Goal: Information Seeking & Learning: Learn about a topic

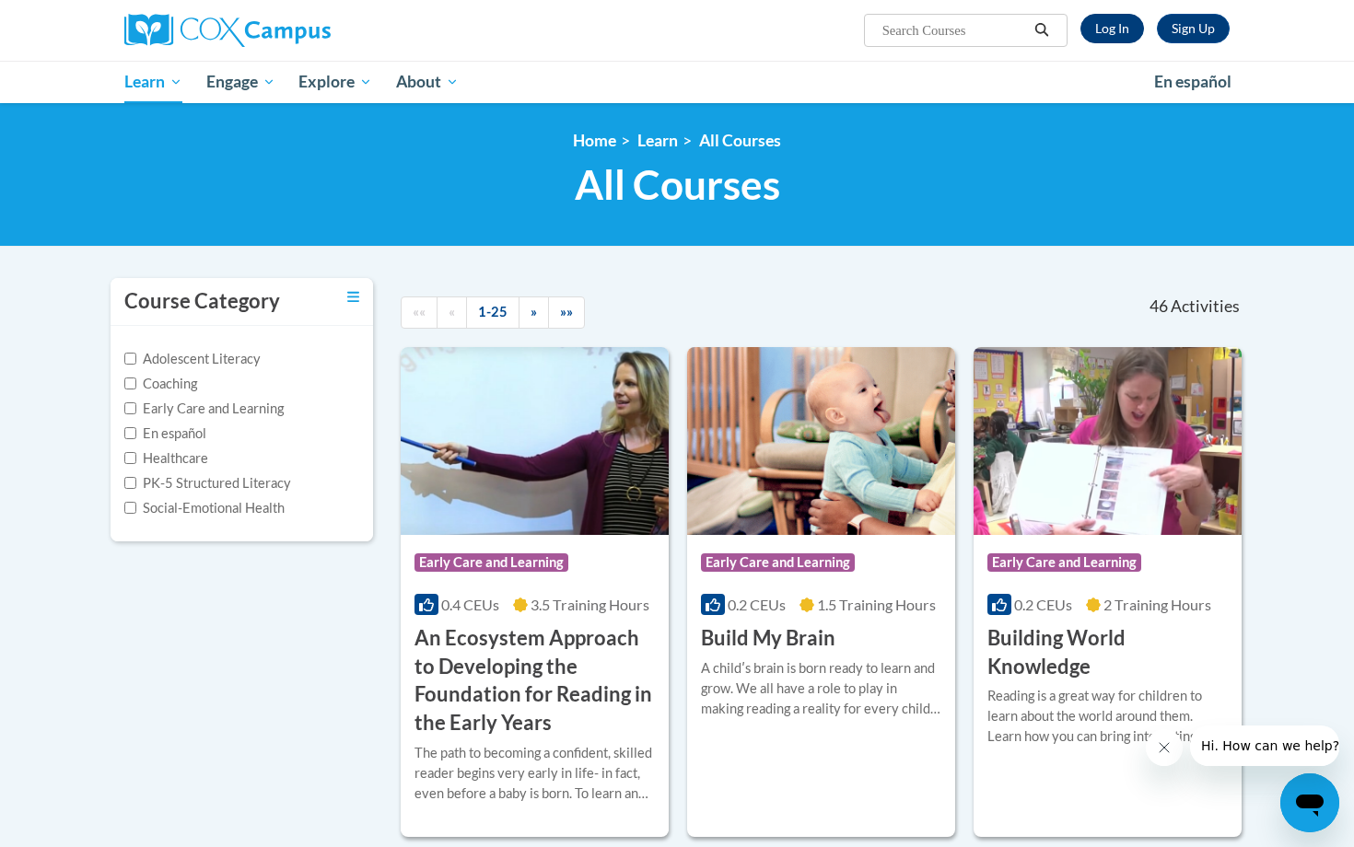
click at [1110, 26] on link "Log In" at bounding box center [1112, 28] width 64 height 29
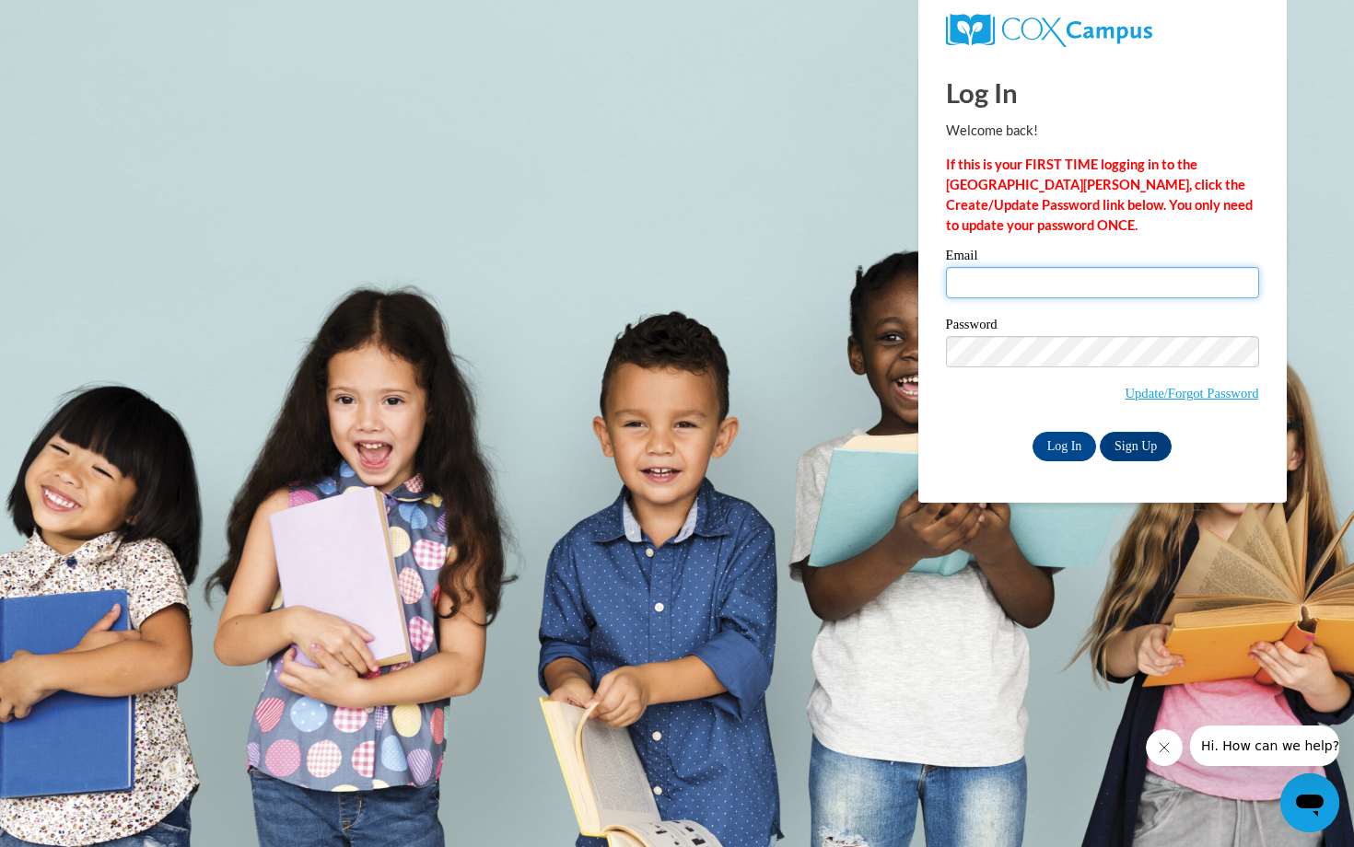
type input "amadalyn1@gmail.com"
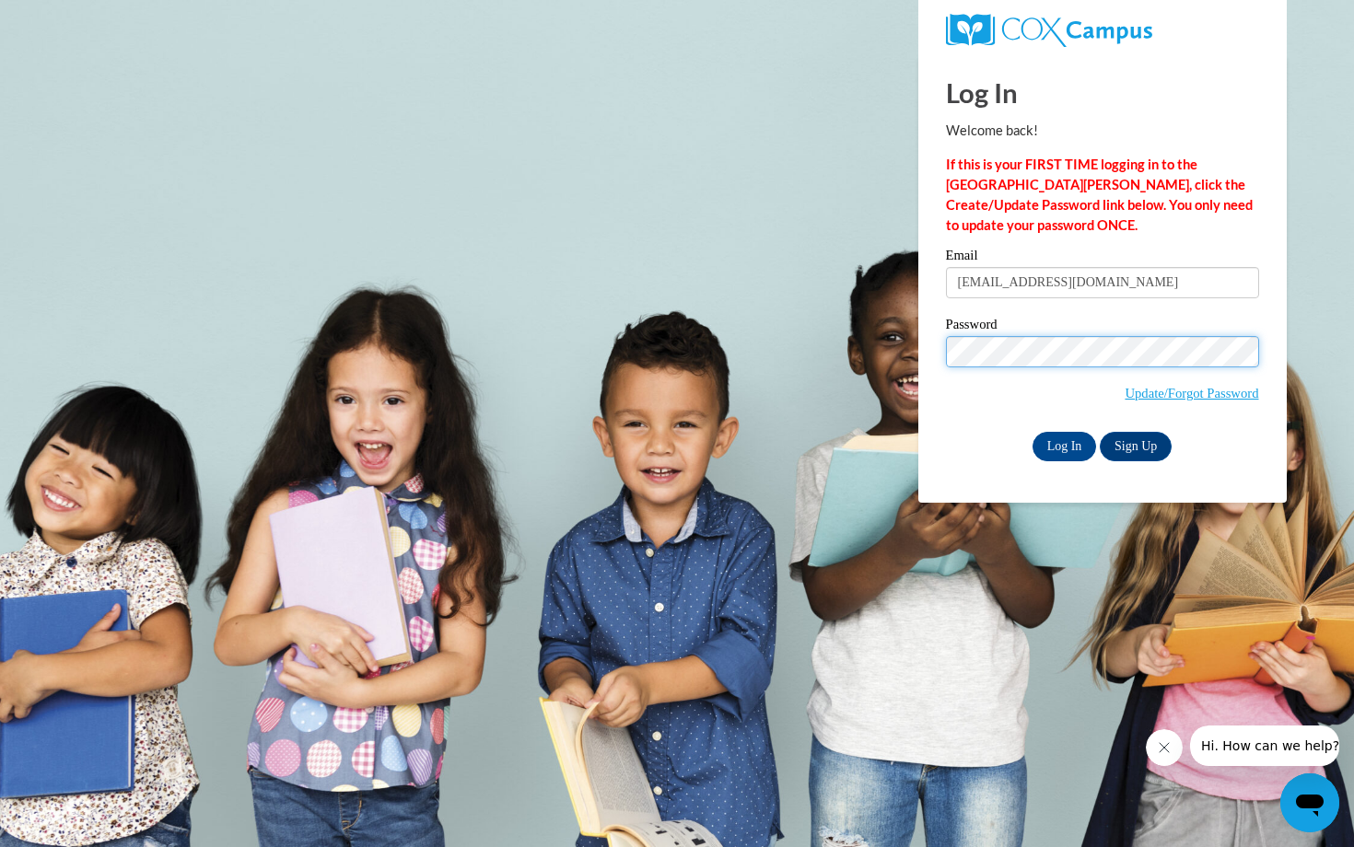
click at [1063, 443] on input "Log In" at bounding box center [1064, 446] width 64 height 29
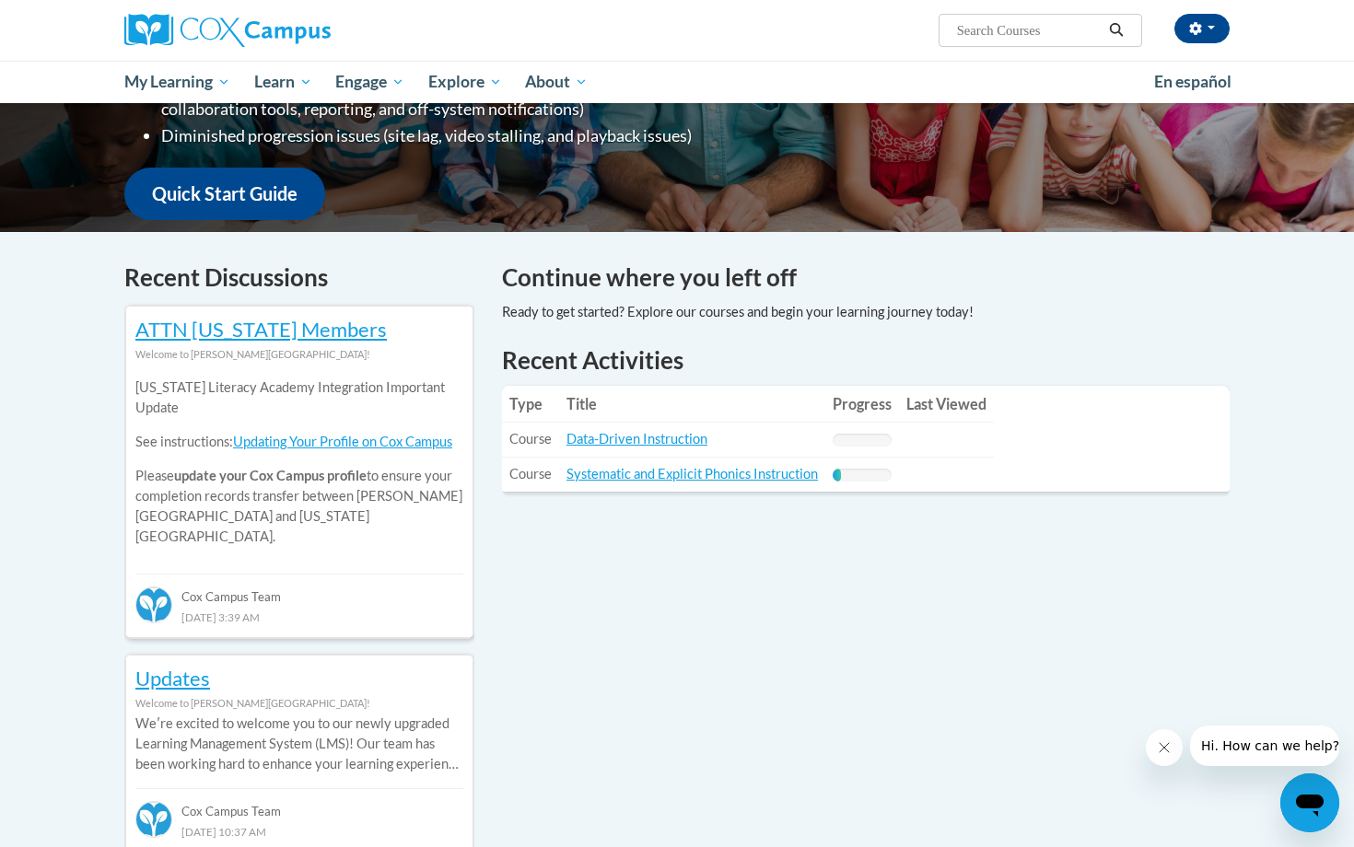
scroll to position [412, 0]
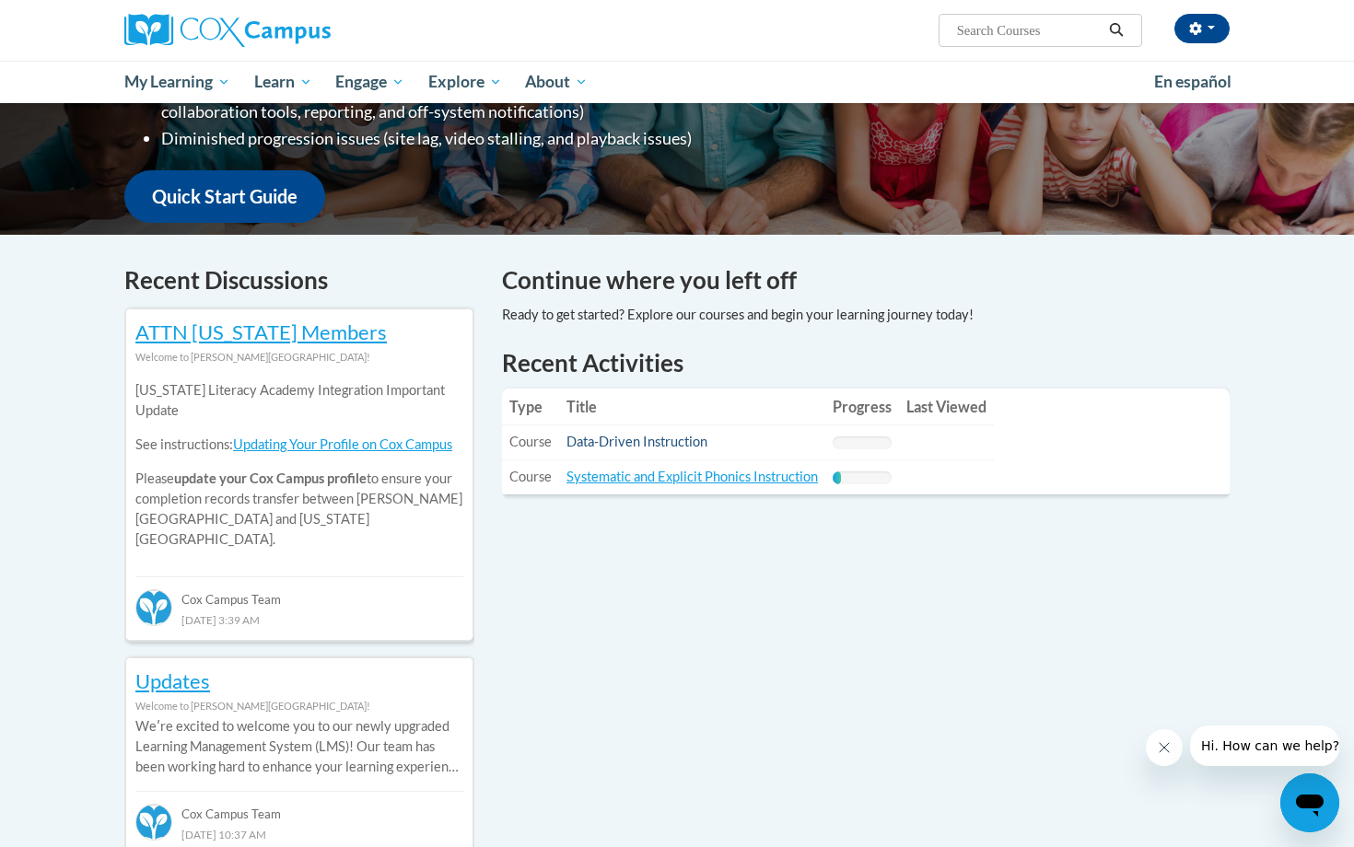
click at [671, 438] on link "Data-Driven Instruction" at bounding box center [636, 442] width 141 height 16
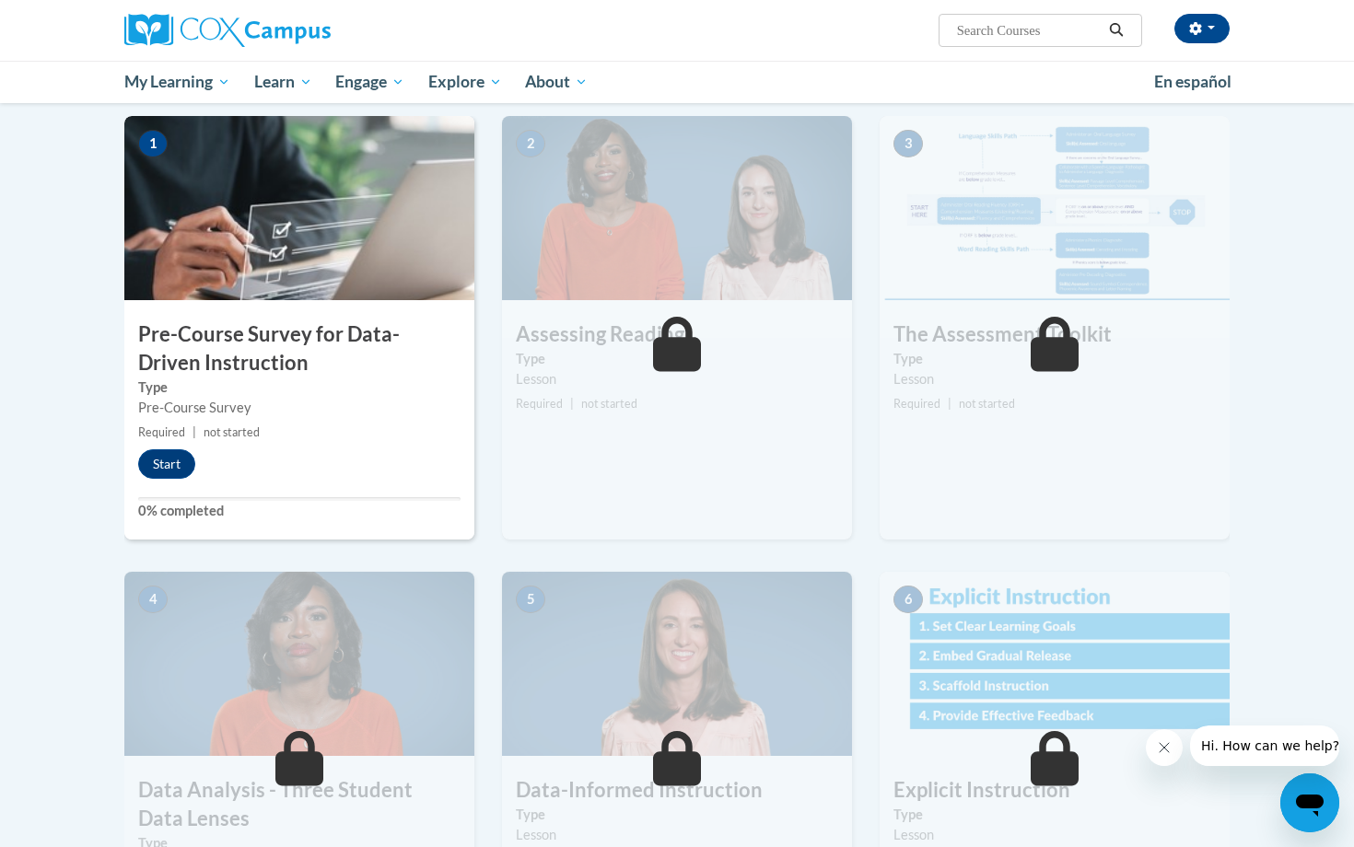
scroll to position [366, 0]
click at [165, 461] on button "Start" at bounding box center [166, 463] width 57 height 29
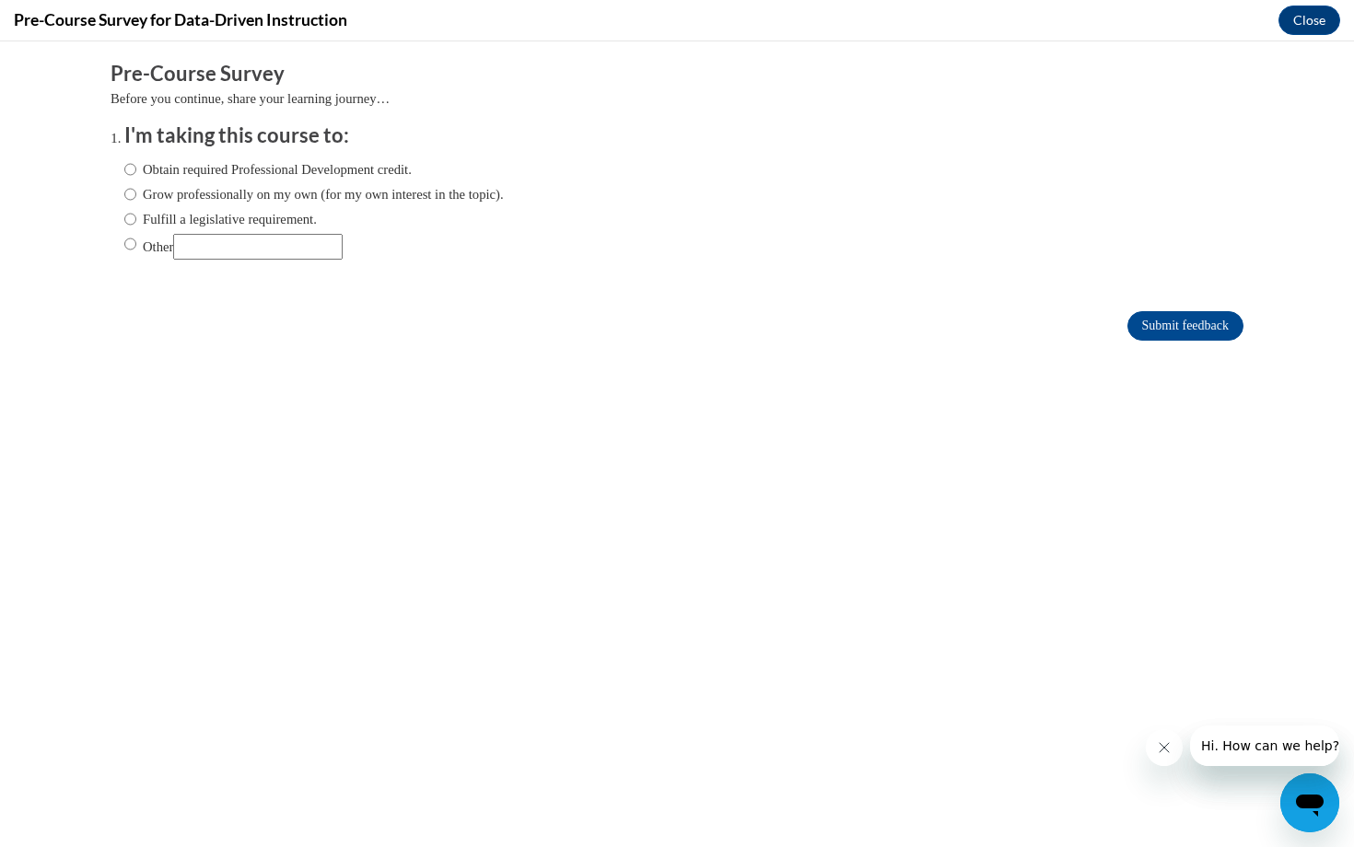
scroll to position [0, 0]
click at [127, 168] on input "Obtain required Professional Development credit." at bounding box center [130, 169] width 12 height 20
radio input "true"
click at [1212, 331] on input "Submit feedback" at bounding box center [1185, 325] width 116 height 29
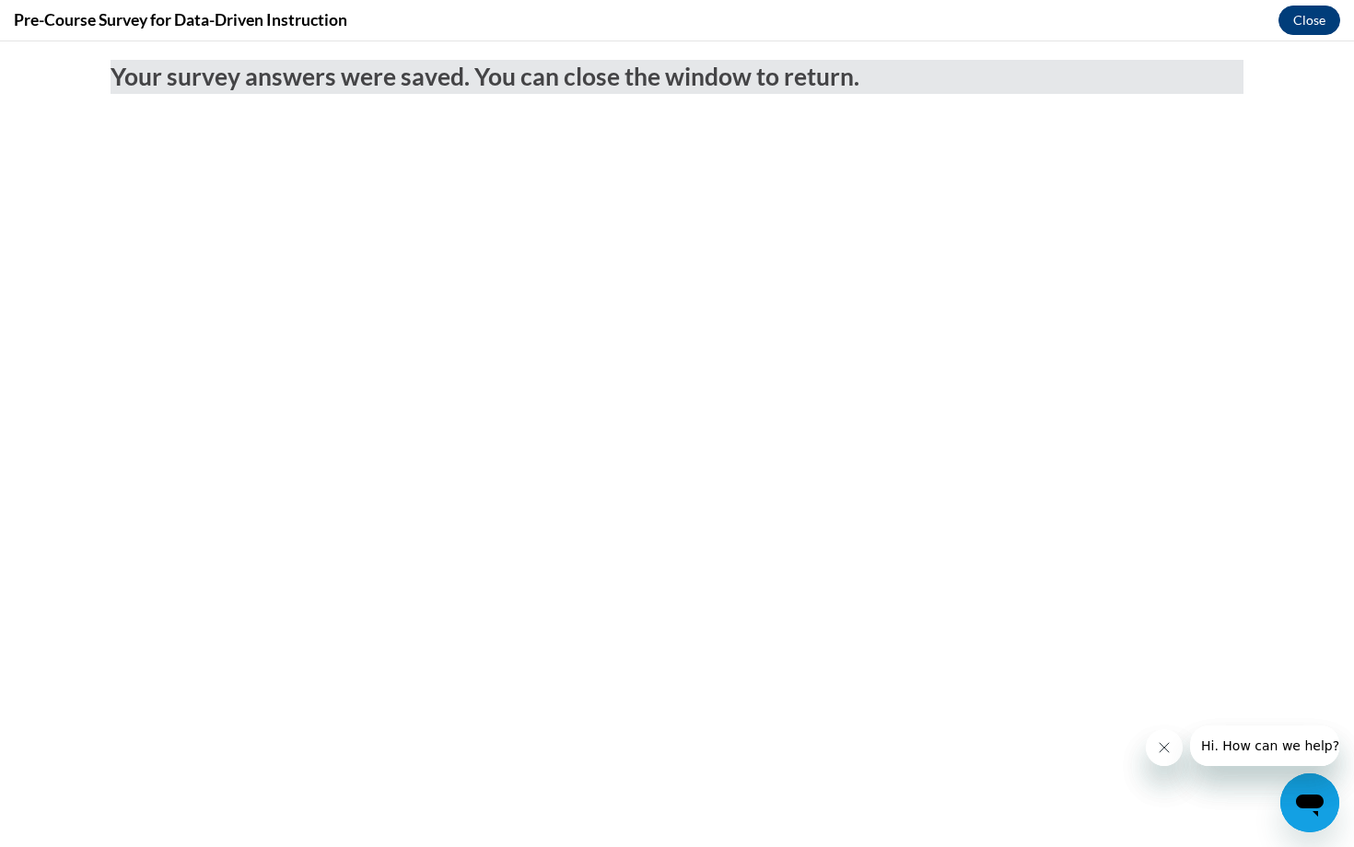
click at [1299, 29] on button "Close" at bounding box center [1309, 20] width 62 height 29
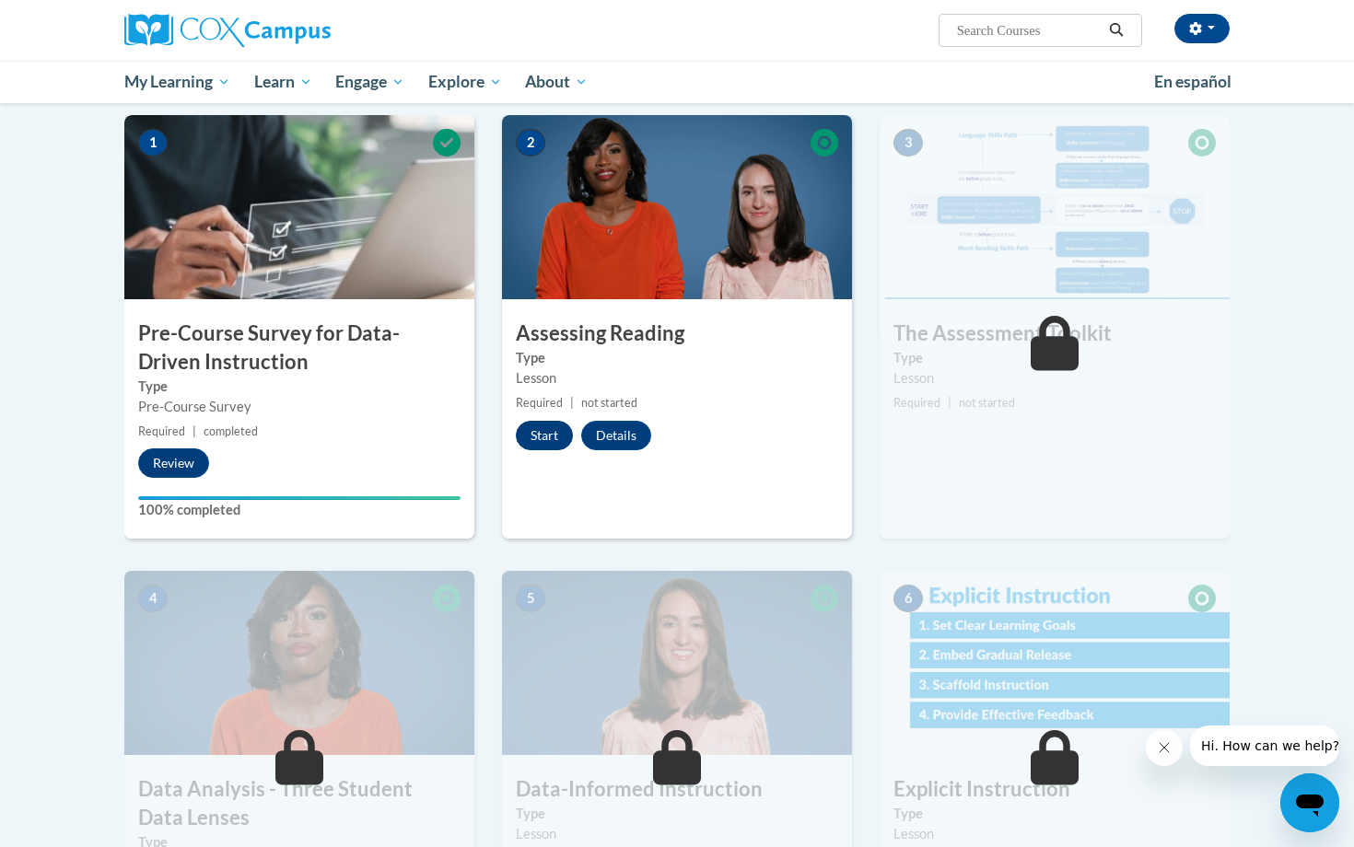
click at [533, 433] on button "Start" at bounding box center [544, 435] width 57 height 29
